Goal: Task Accomplishment & Management: Use online tool/utility

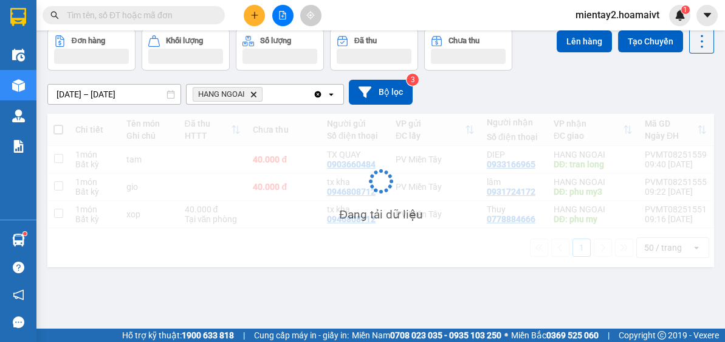
scroll to position [55, 0]
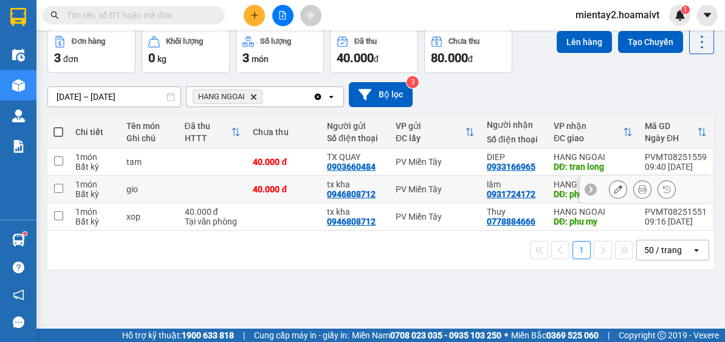
click at [314, 188] on td "40.000 đ" at bounding box center [284, 189] width 74 height 27
checkbox input "true"
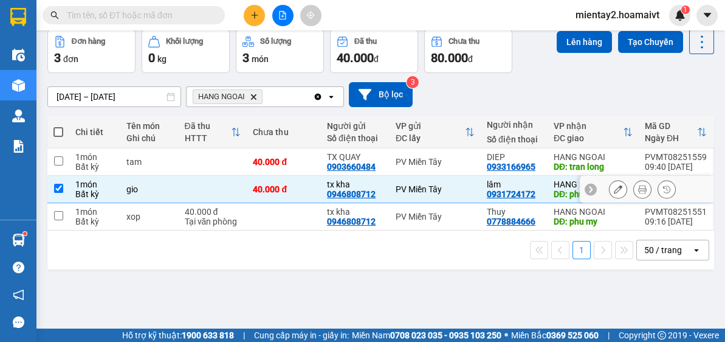
click at [303, 213] on td at bounding box center [284, 216] width 74 height 27
checkbox input "true"
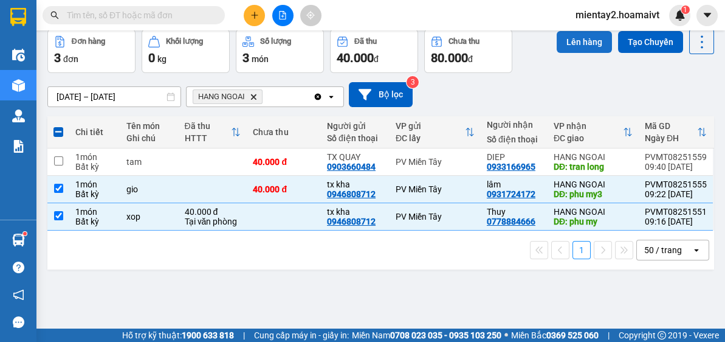
click at [573, 40] on button "Lên hàng" at bounding box center [584, 42] width 55 height 22
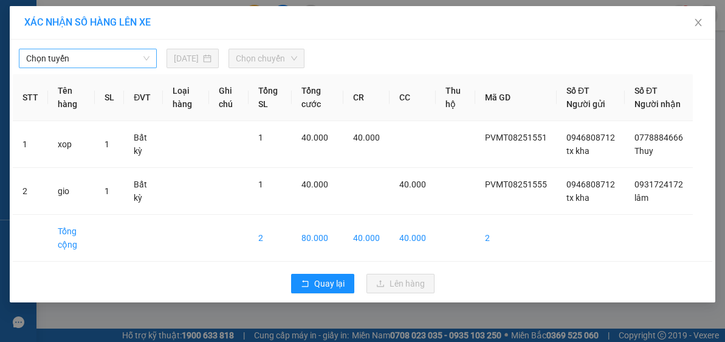
click at [100, 55] on span "Chọn tuyến" at bounding box center [87, 58] width 123 height 18
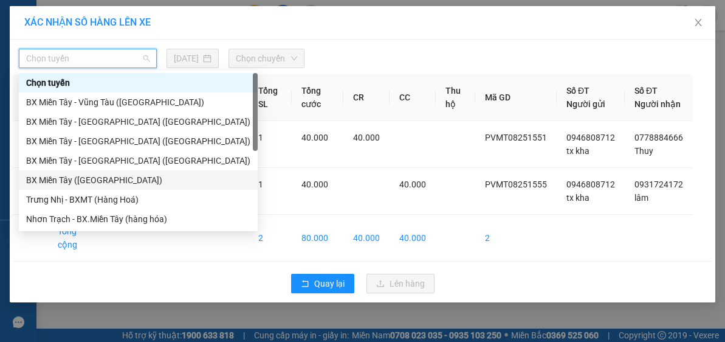
click at [86, 179] on div "BX Miền Tây ([GEOGRAPHIC_DATA])" at bounding box center [138, 179] width 224 height 13
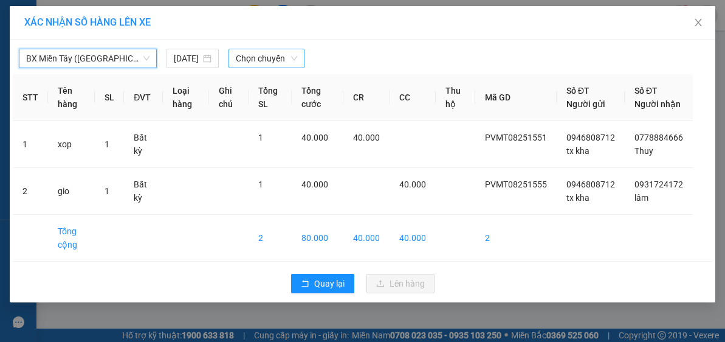
click at [265, 54] on span "Chọn chuyến" at bounding box center [267, 58] width 62 height 18
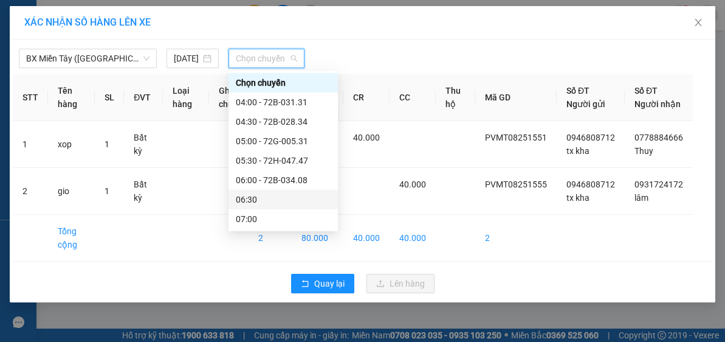
click at [254, 199] on div "06:30" at bounding box center [283, 199] width 95 height 13
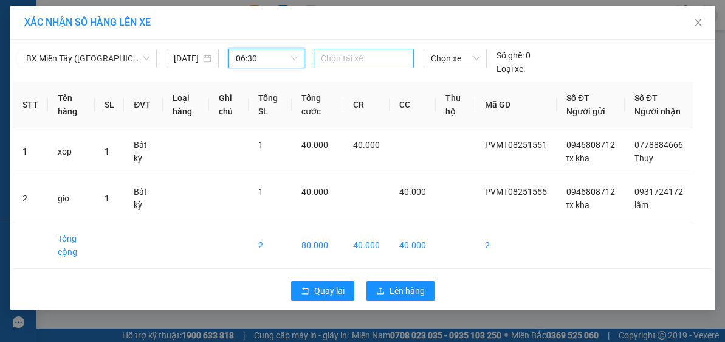
click at [336, 55] on div at bounding box center [364, 58] width 94 height 15
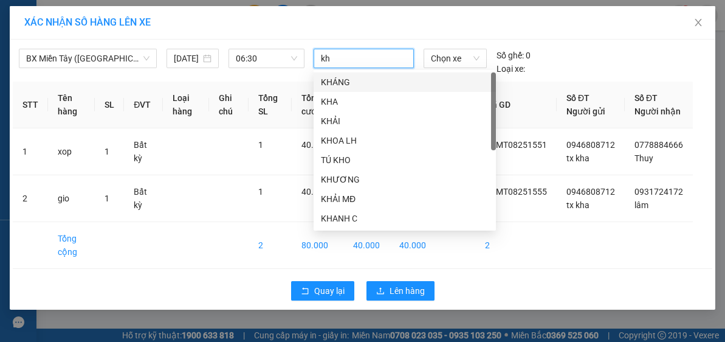
type input "kha"
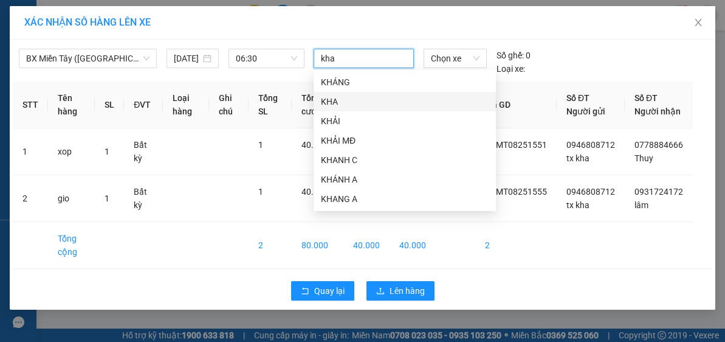
click at [388, 101] on div "KHA" at bounding box center [405, 101] width 168 height 13
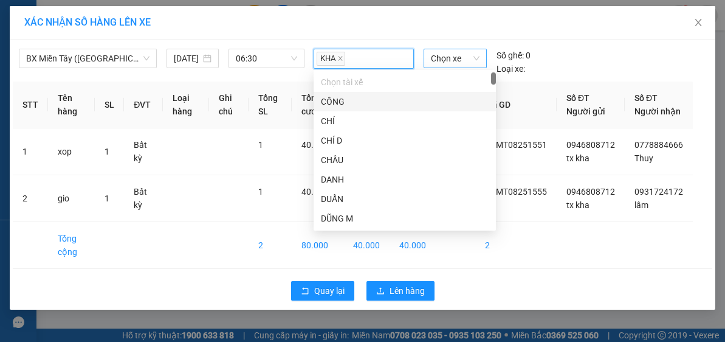
click at [452, 59] on span "Chọn xe" at bounding box center [455, 58] width 49 height 18
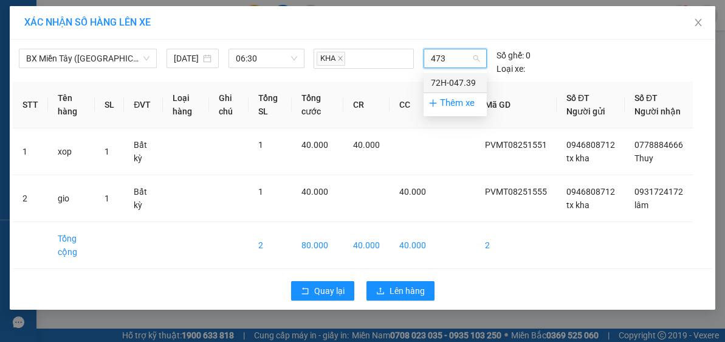
type input "4739"
click at [452, 80] on div "72H-047.39" at bounding box center [455, 82] width 49 height 13
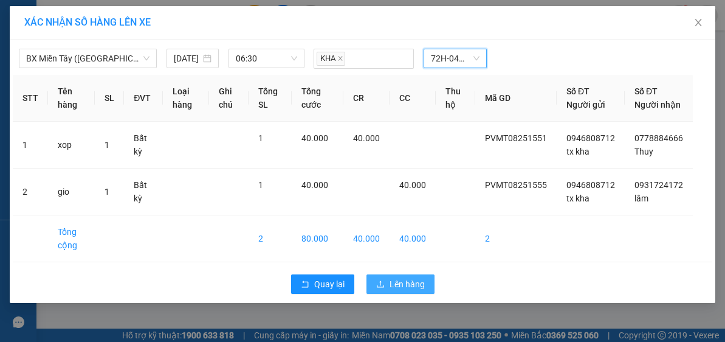
click at [412, 291] on span "Lên hàng" at bounding box center [407, 283] width 35 height 13
